Goal: Check status: Check status

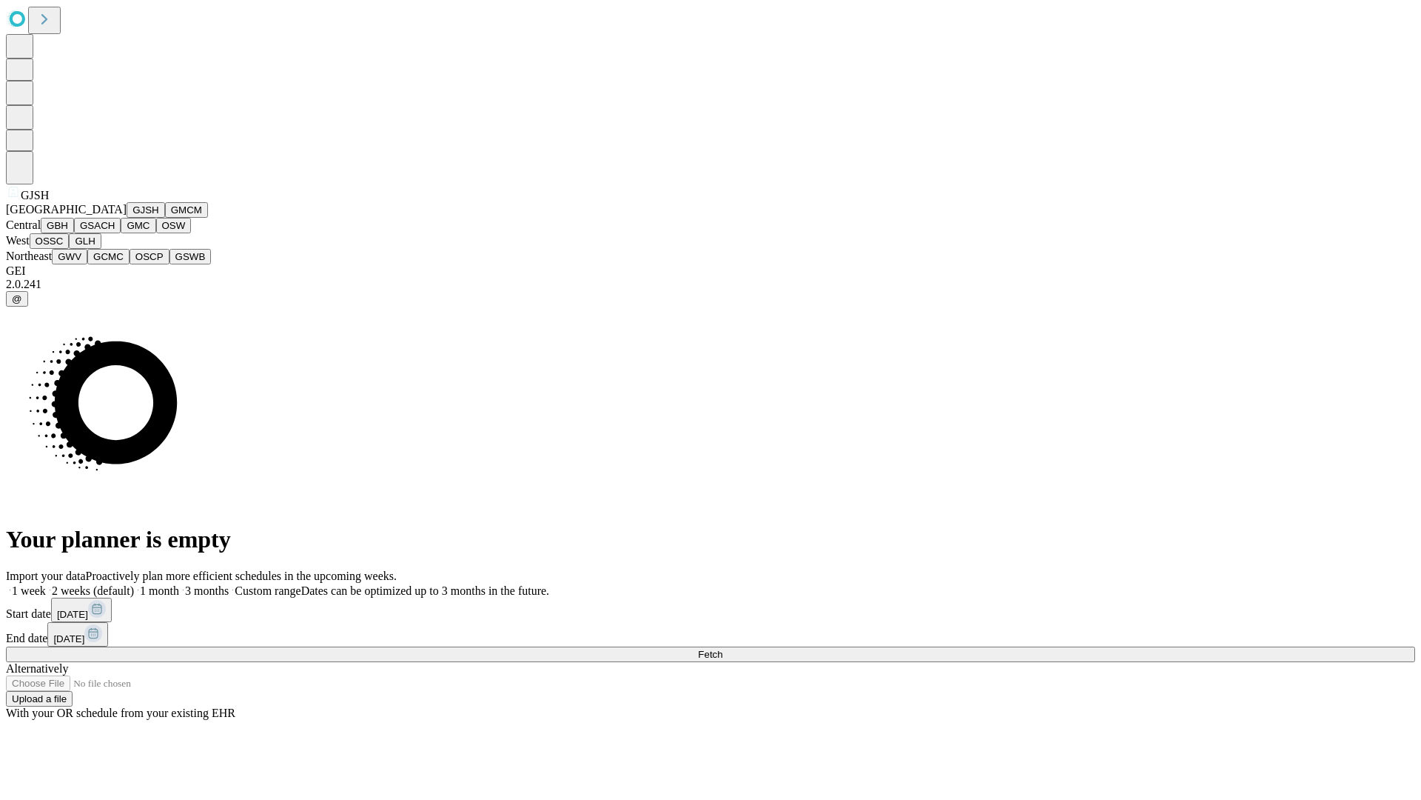
click at [127, 218] on button "GJSH" at bounding box center [146, 210] width 38 height 16
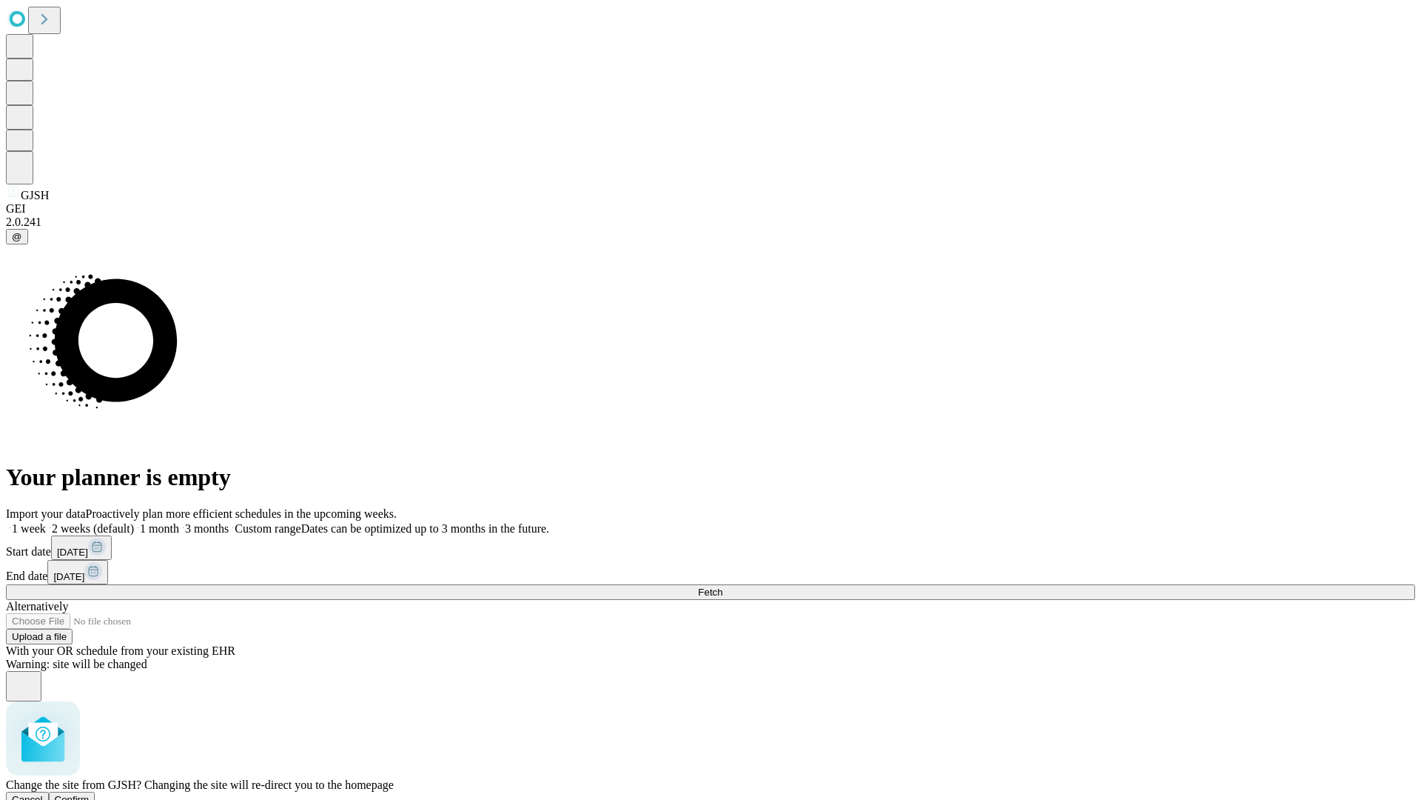
click at [90, 794] on span "Confirm" at bounding box center [72, 799] width 35 height 11
click at [46, 522] on label "1 week" at bounding box center [26, 528] width 40 height 13
click at [723, 586] on span "Fetch" at bounding box center [710, 591] width 24 height 11
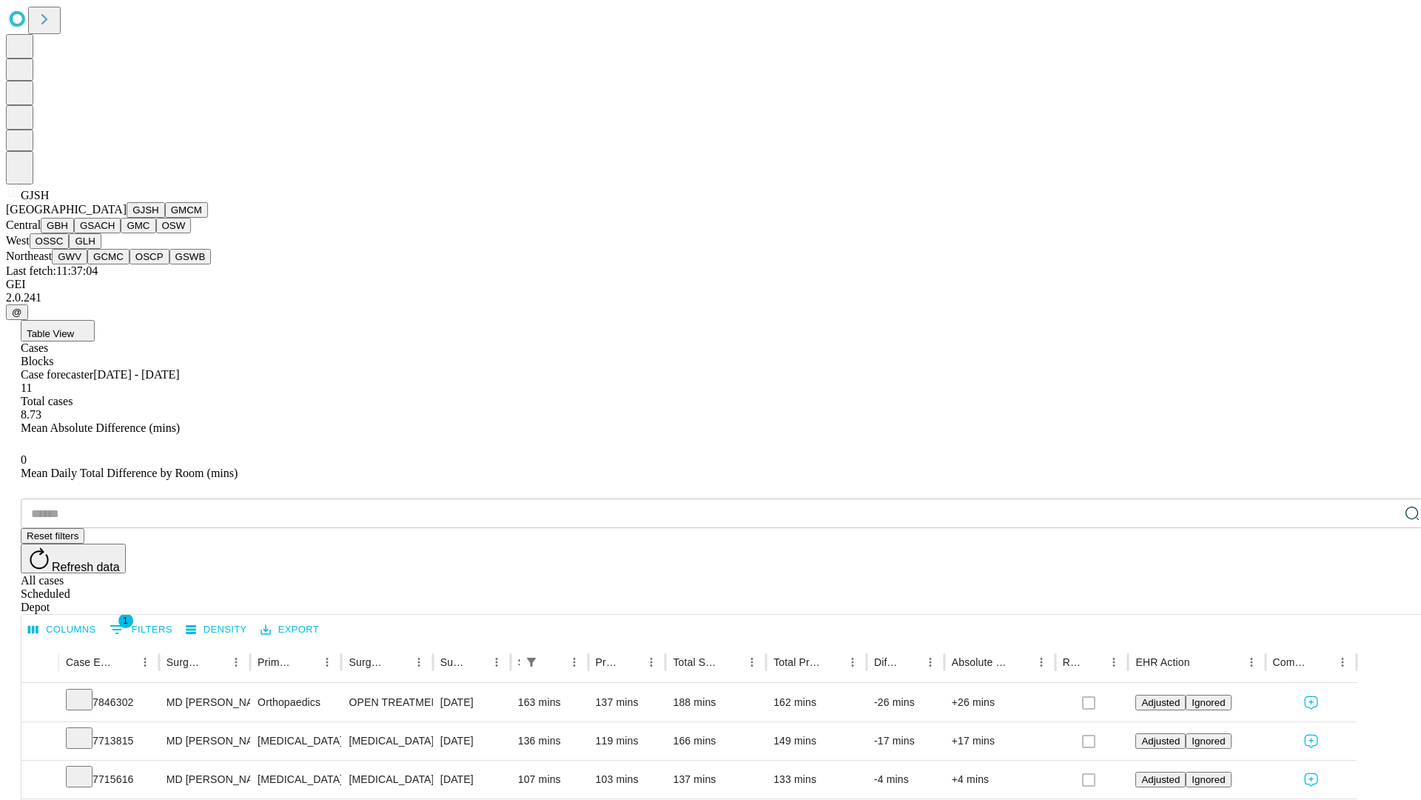
click at [165, 218] on button "GMCM" at bounding box center [186, 210] width 43 height 16
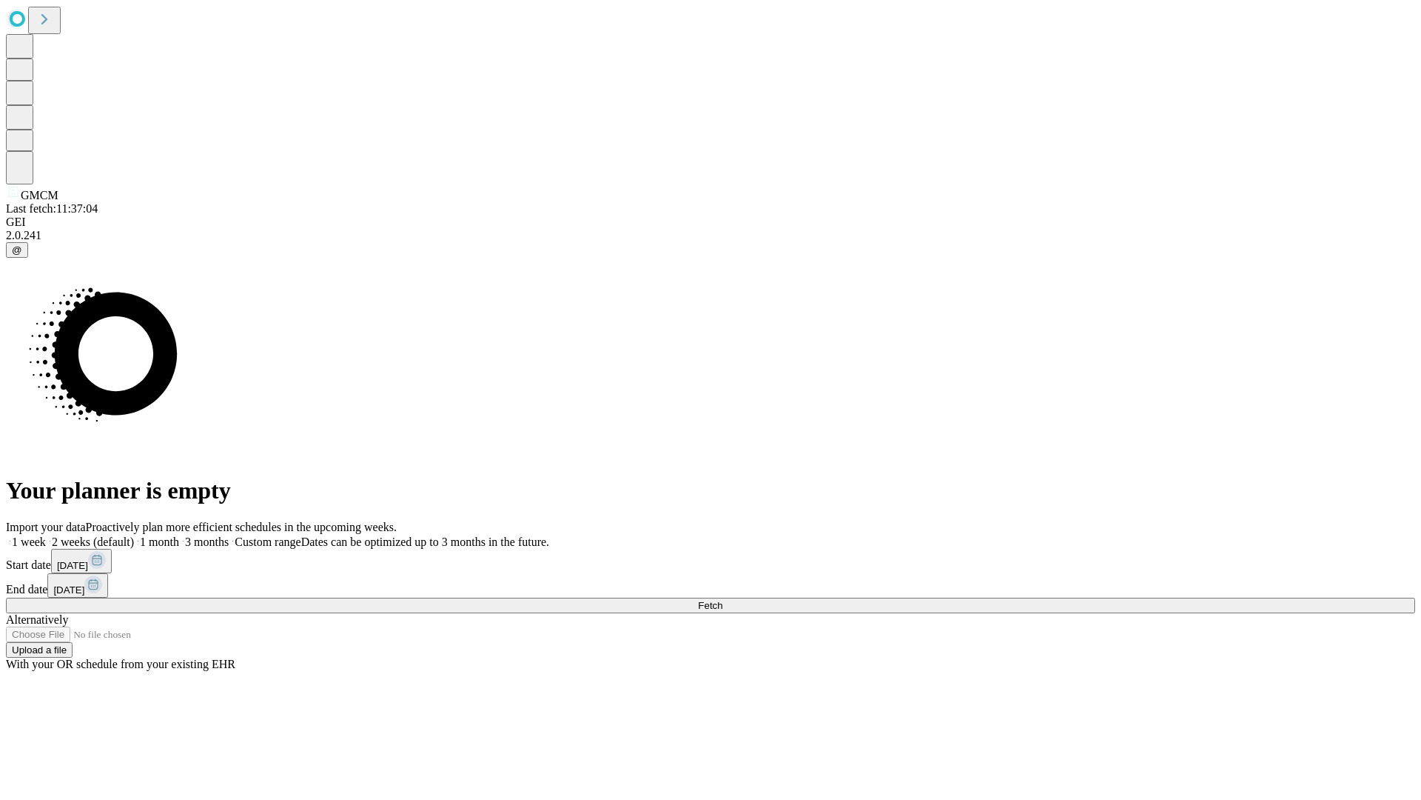
click at [723, 600] on span "Fetch" at bounding box center [710, 605] width 24 height 11
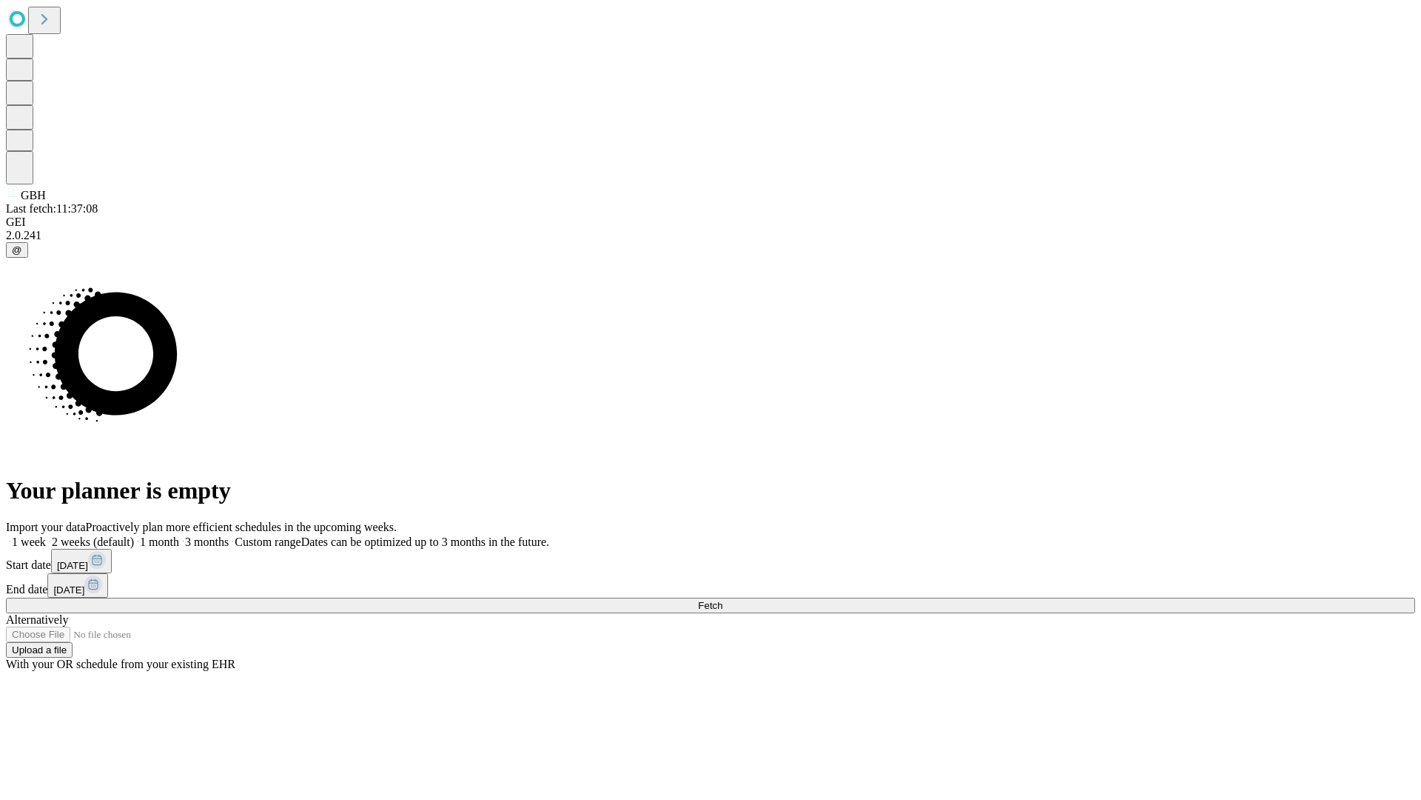
click at [46, 535] on label "1 week" at bounding box center [26, 541] width 40 height 13
click at [723, 600] on span "Fetch" at bounding box center [710, 605] width 24 height 11
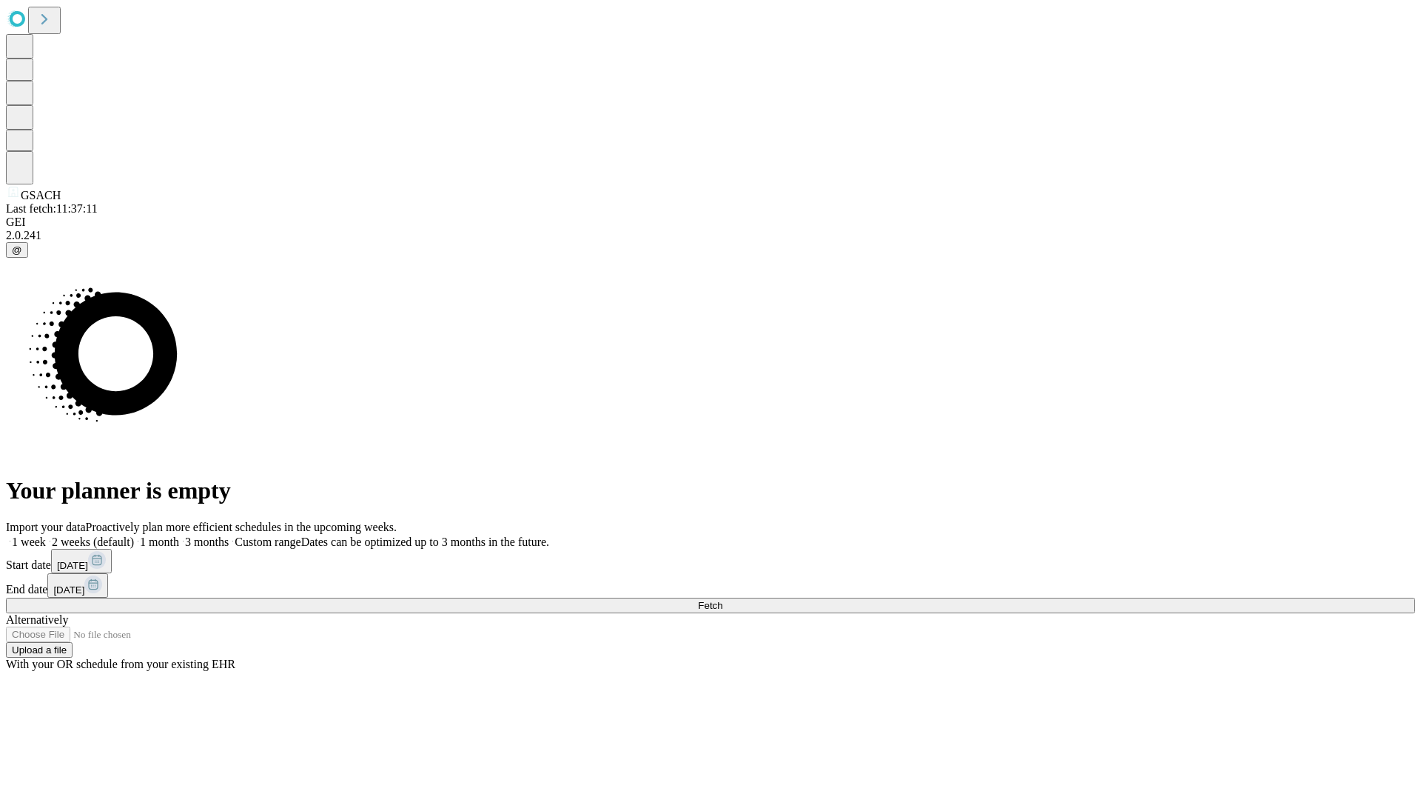
click at [46, 535] on label "1 week" at bounding box center [26, 541] width 40 height 13
click at [723, 600] on span "Fetch" at bounding box center [710, 605] width 24 height 11
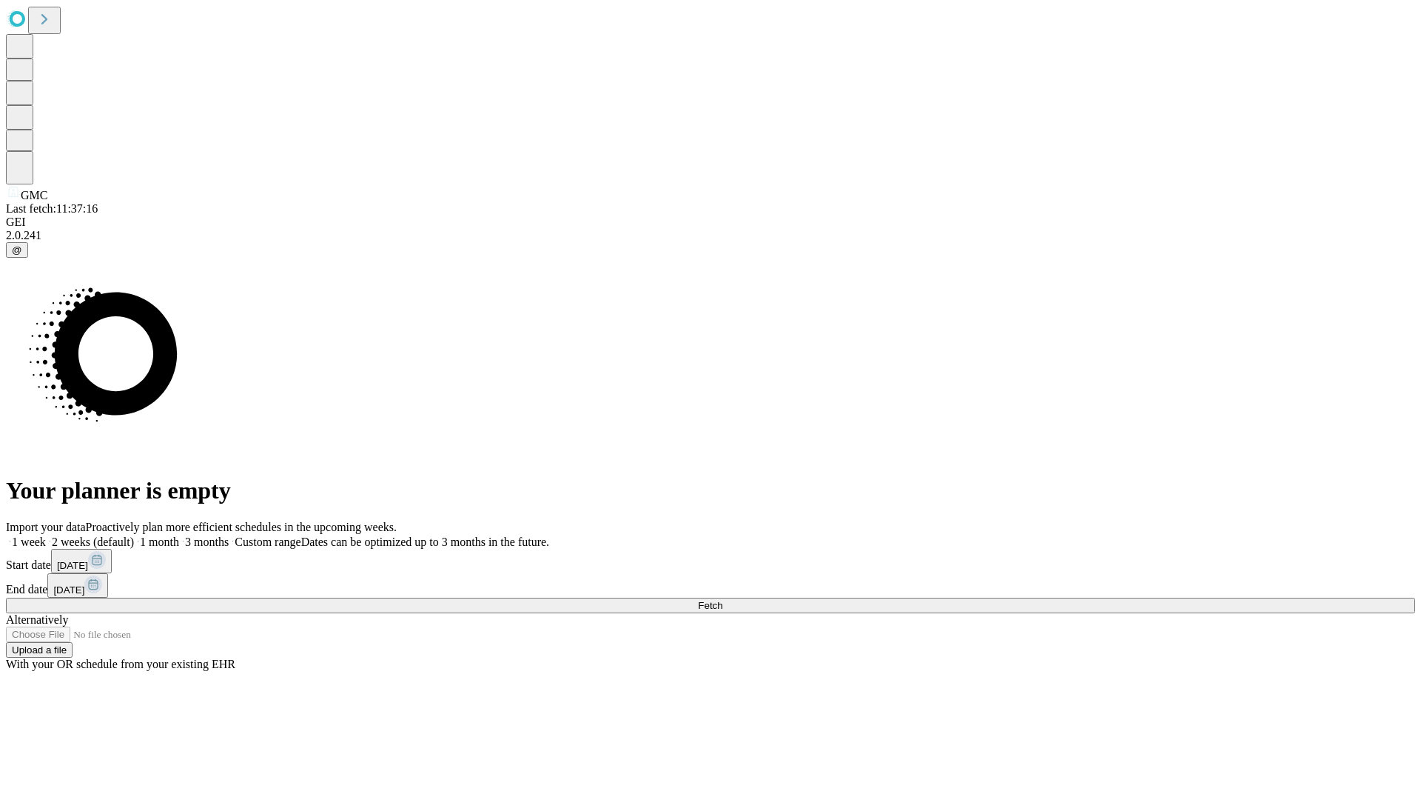
click at [46, 535] on label "1 week" at bounding box center [26, 541] width 40 height 13
click at [723, 600] on span "Fetch" at bounding box center [710, 605] width 24 height 11
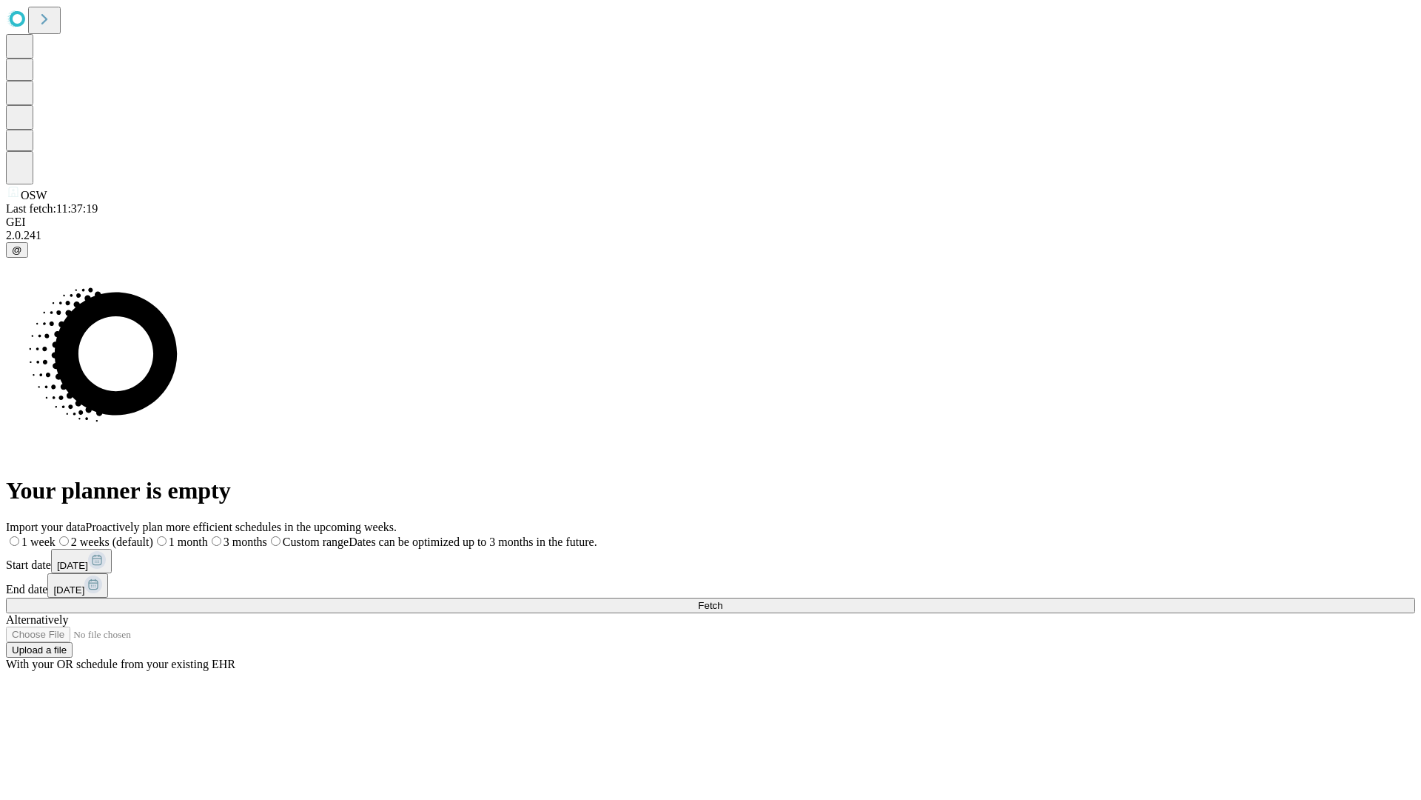
click at [723, 600] on span "Fetch" at bounding box center [710, 605] width 24 height 11
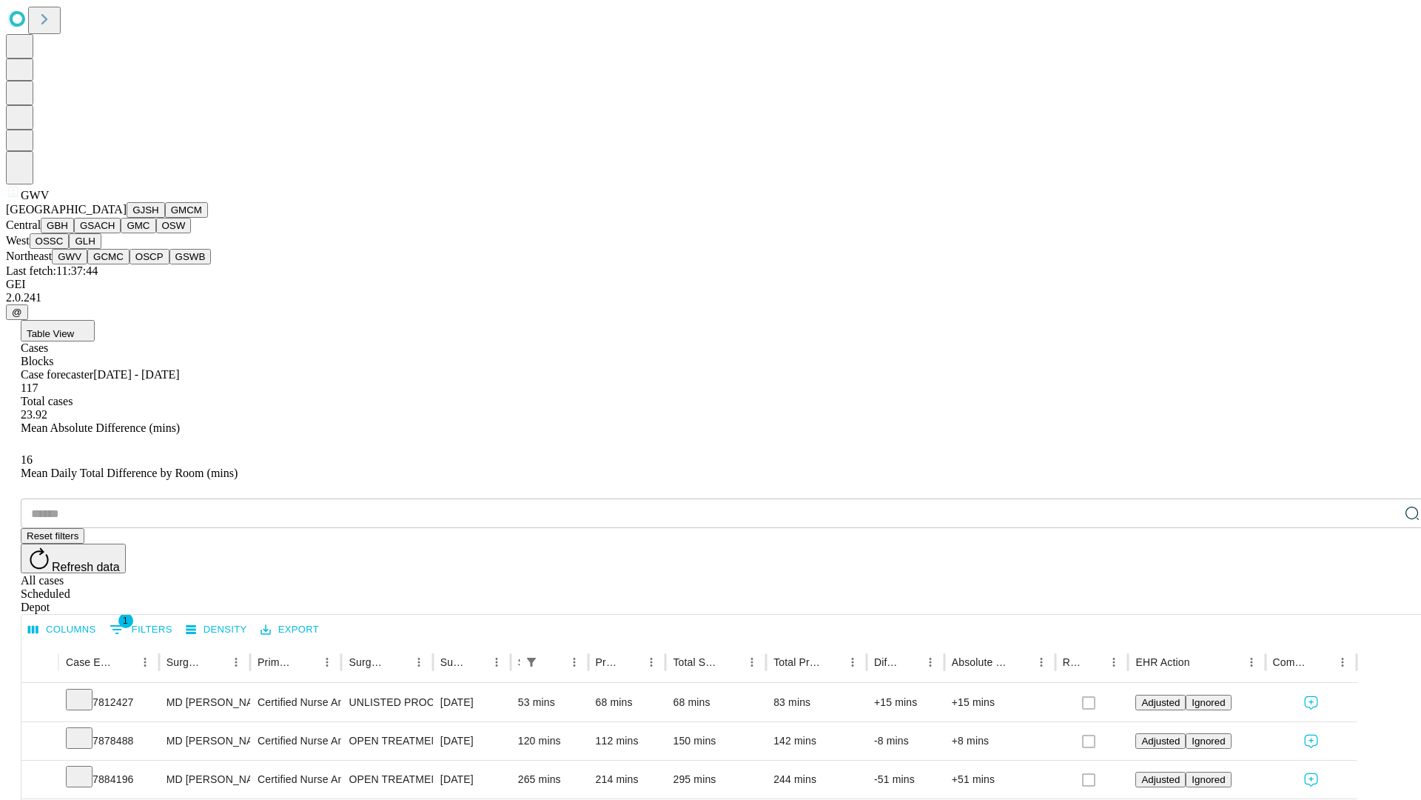
click at [115, 264] on button "GCMC" at bounding box center [108, 257] width 42 height 16
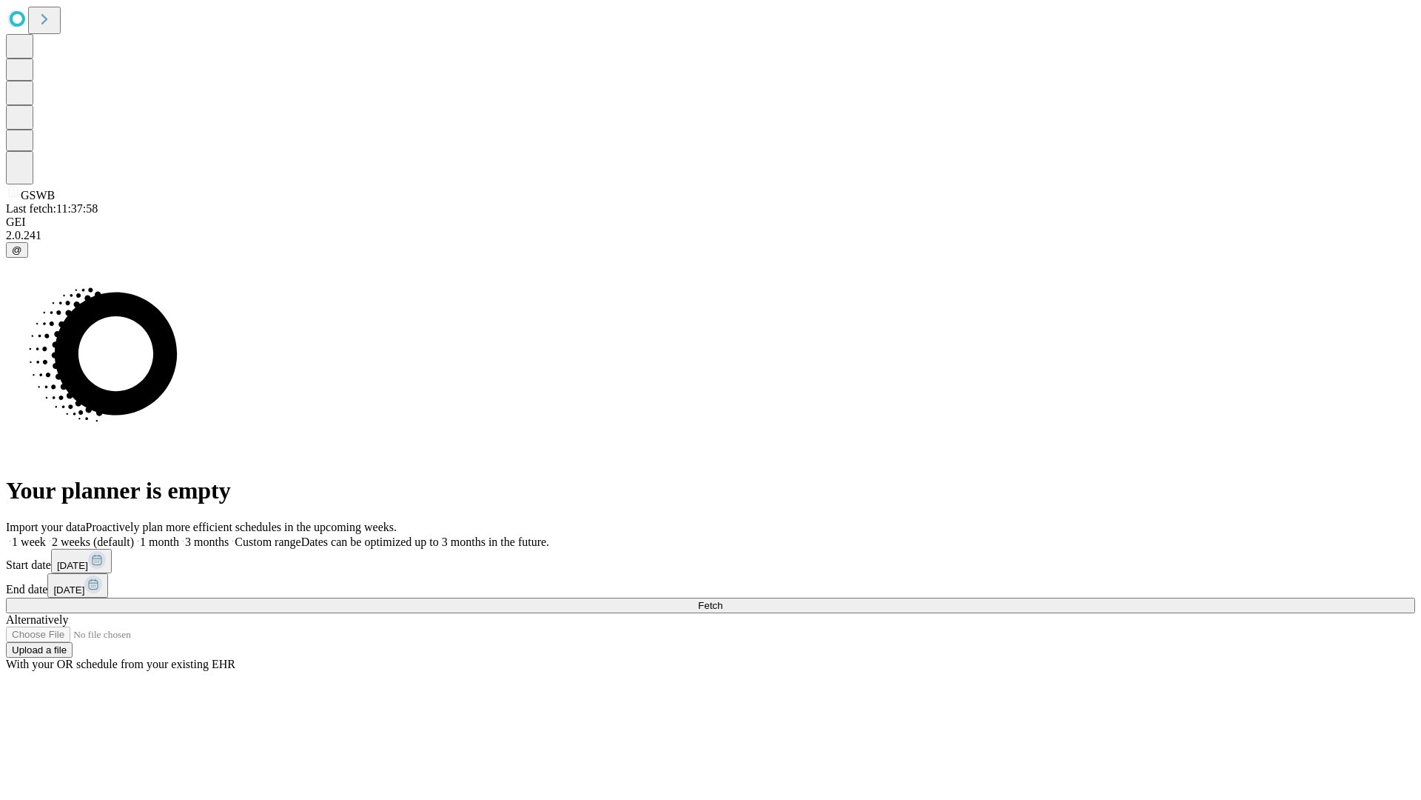
click at [723, 600] on span "Fetch" at bounding box center [710, 605] width 24 height 11
